Goal: Information Seeking & Learning: Learn about a topic

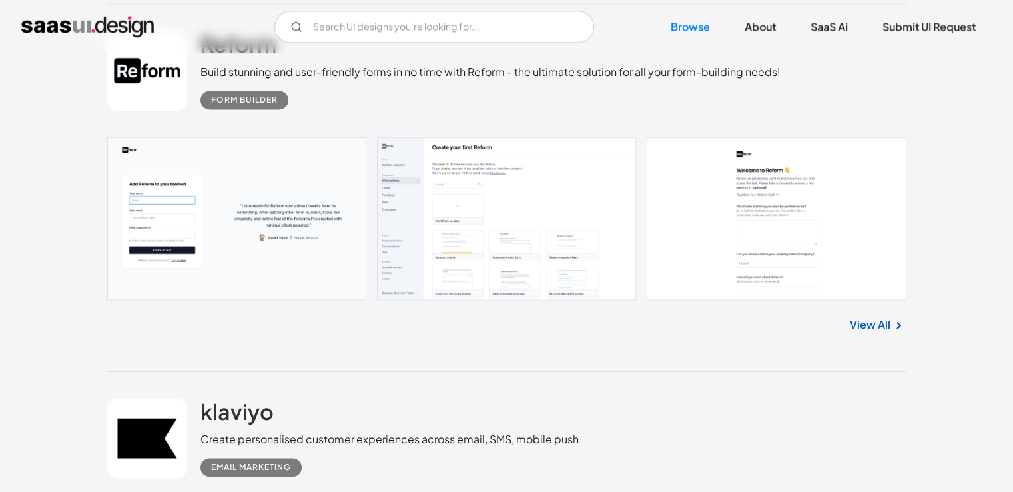
scroll to position [1865, 0]
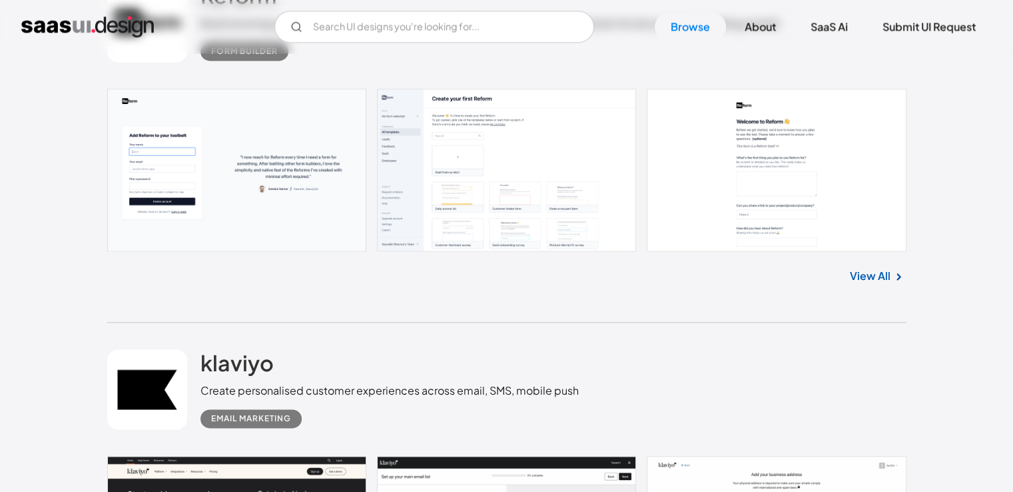
click at [468, 171] on link at bounding box center [506, 170] width 799 height 163
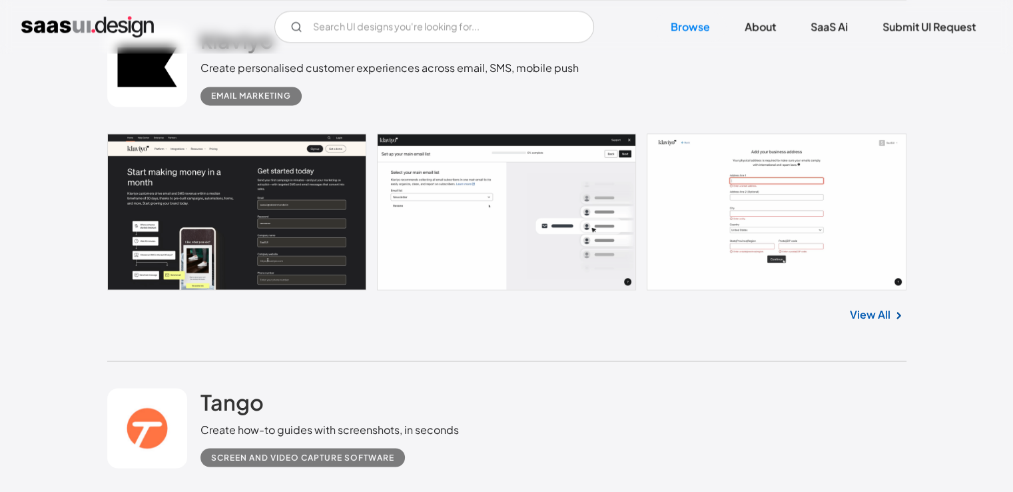
scroll to position [2198, 0]
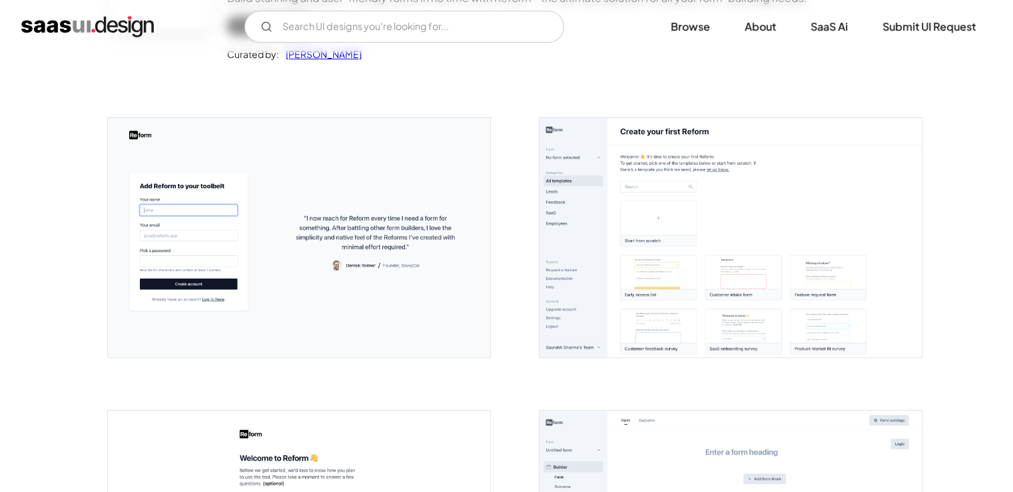
scroll to position [200, 0]
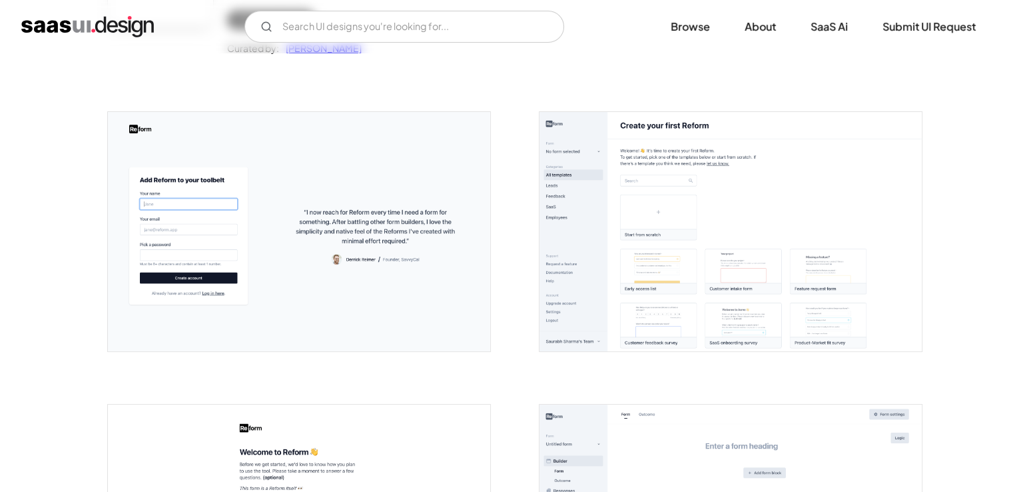
click at [770, 182] on img "open lightbox" at bounding box center [731, 231] width 382 height 239
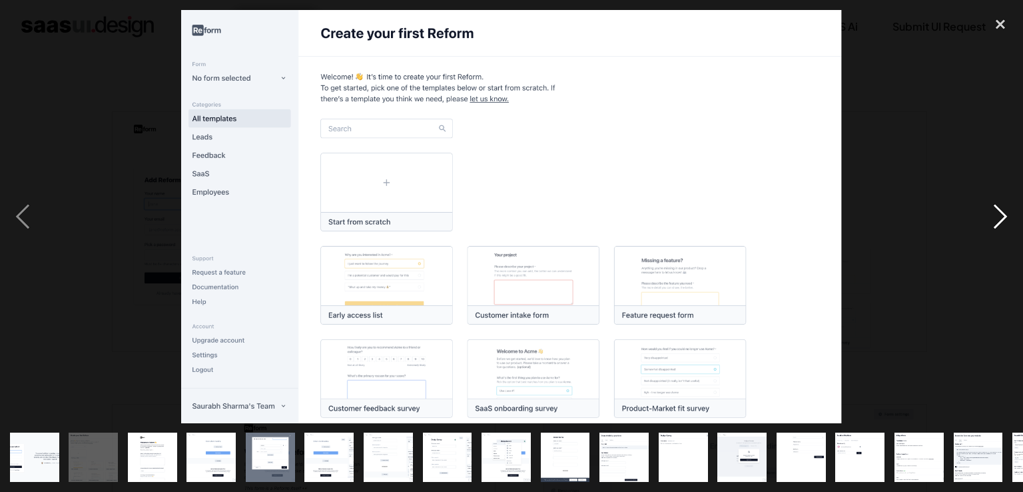
click at [999, 209] on div "next image" at bounding box center [1000, 216] width 45 height 413
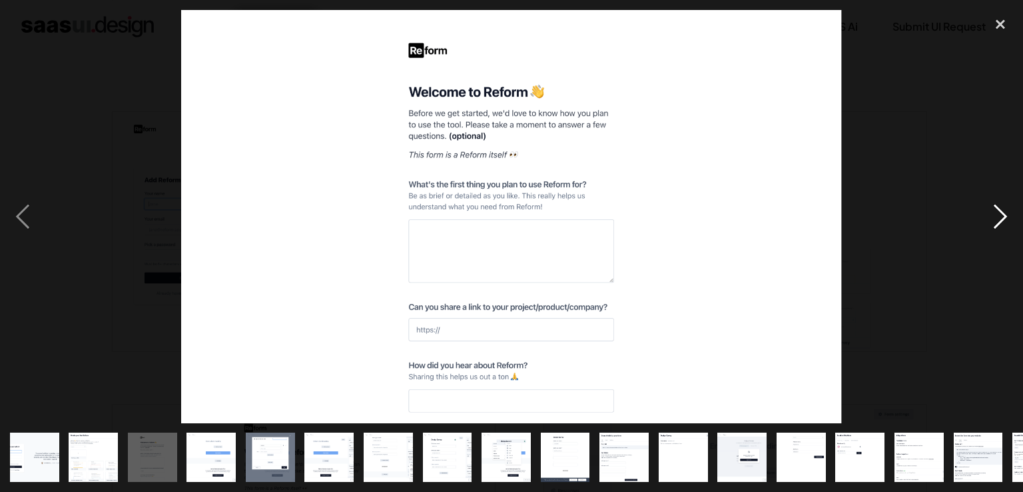
click at [999, 209] on div "next image" at bounding box center [1000, 216] width 45 height 413
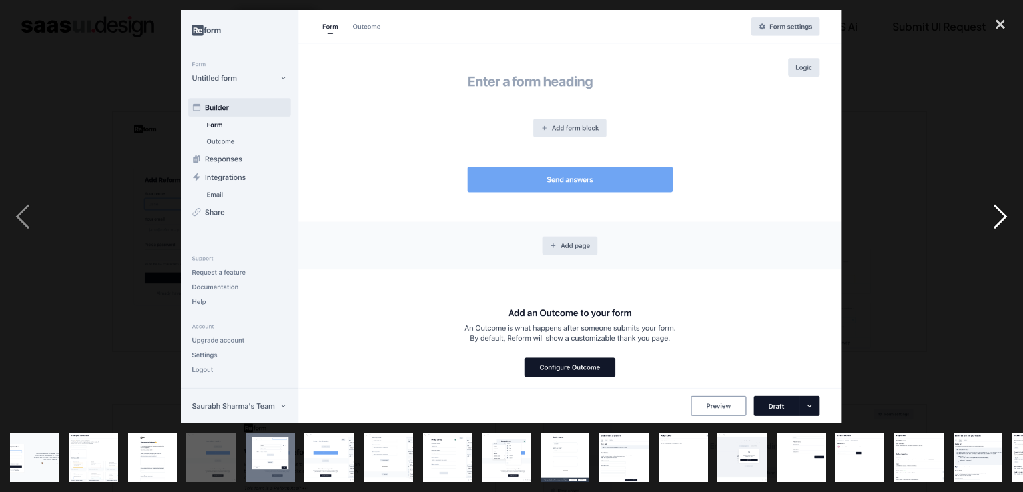
click at [999, 209] on div "next image" at bounding box center [1000, 216] width 45 height 413
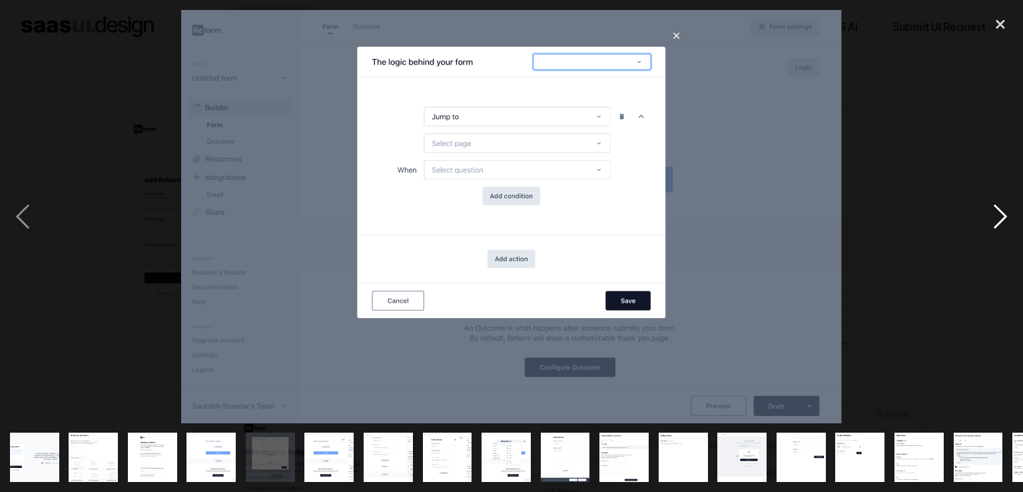
click at [999, 209] on div "next image" at bounding box center [1000, 216] width 45 height 413
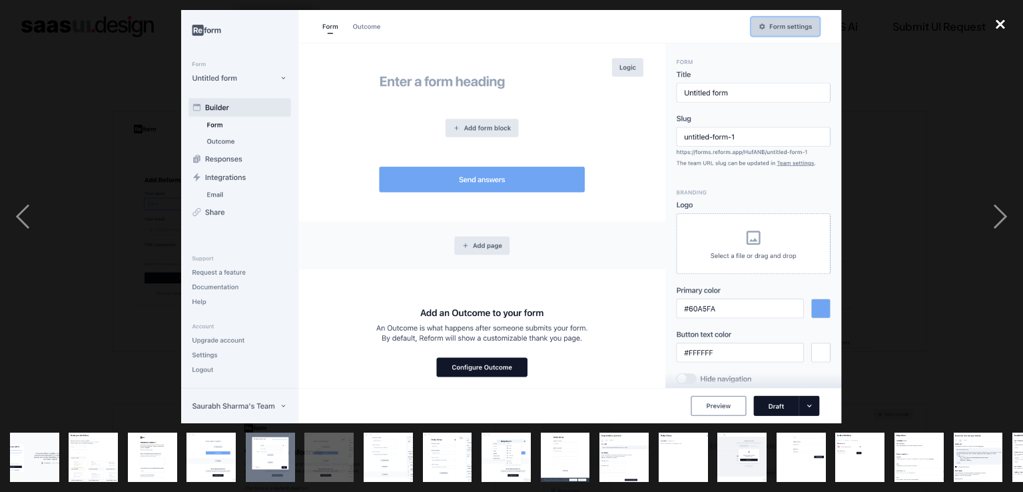
click at [1002, 22] on div "close lightbox" at bounding box center [1000, 24] width 45 height 29
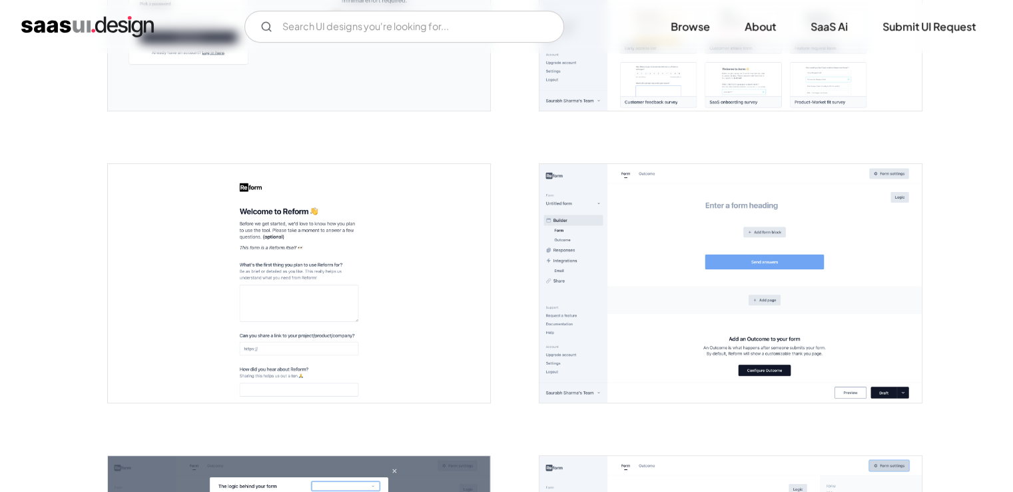
scroll to position [533, 0]
